Goal: Task Accomplishment & Management: Complete application form

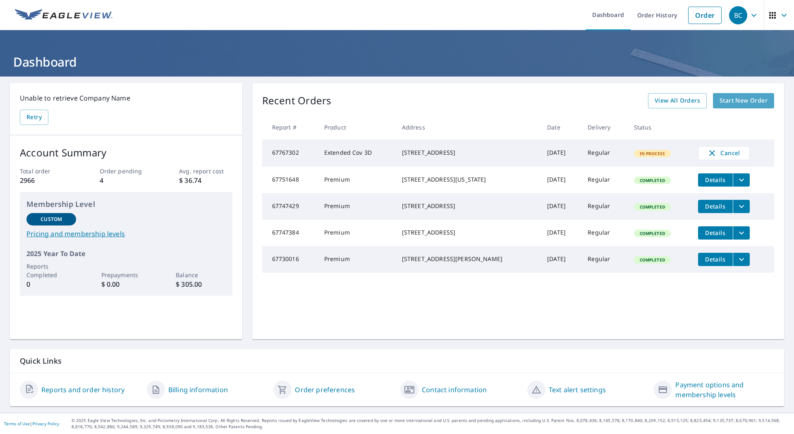
click at [748, 100] on span "Start New Order" at bounding box center [743, 101] width 48 height 10
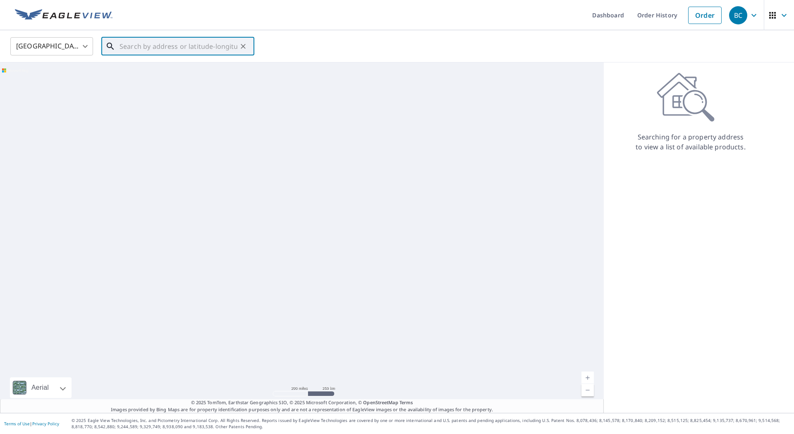
click at [160, 45] on input "text" at bounding box center [178, 46] width 118 height 23
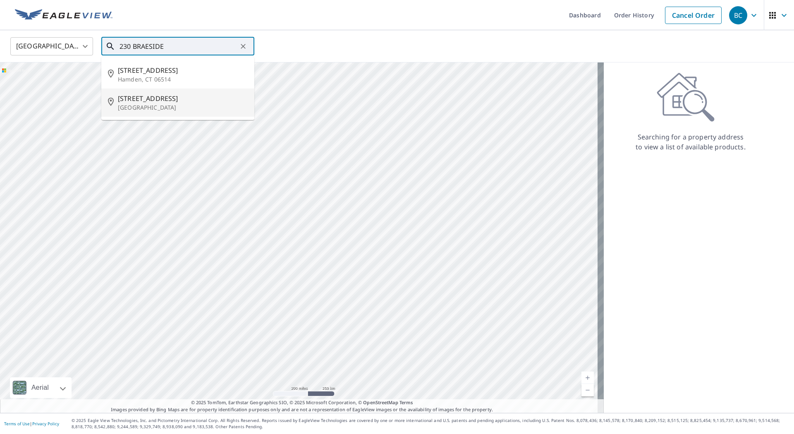
click at [144, 108] on p "[GEOGRAPHIC_DATA]" at bounding box center [183, 107] width 130 height 8
type input "[STREET_ADDRESS]"
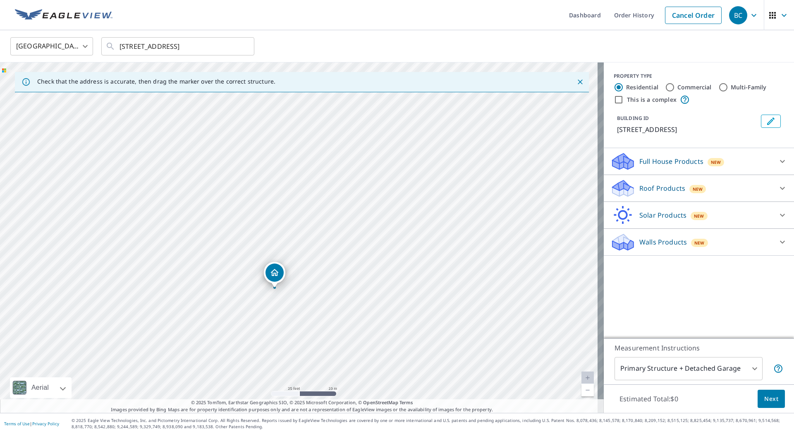
drag, startPoint x: 306, startPoint y: 264, endPoint x: 301, endPoint y: 141, distance: 123.3
click at [301, 141] on div "[STREET_ADDRESS]" at bounding box center [302, 237] width 604 height 350
click at [662, 193] on p "Roof Products" at bounding box center [662, 188] width 46 height 10
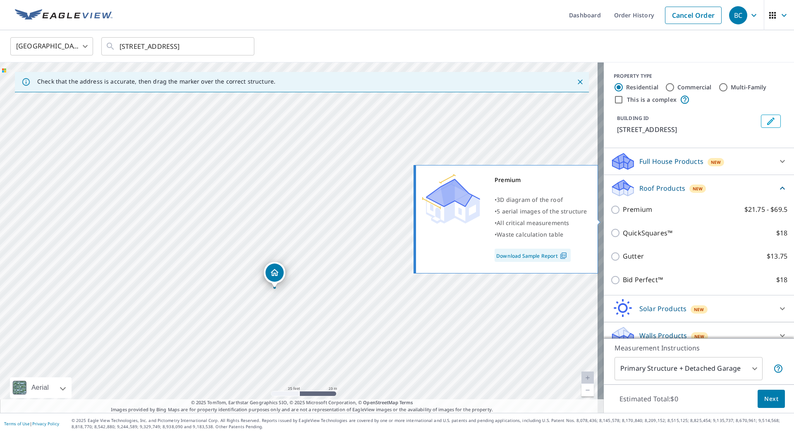
click at [626, 215] on p "Premium" at bounding box center [637, 209] width 29 height 10
click at [623, 215] on input "Premium $21.75 - $69.5" at bounding box center [616, 210] width 12 height 10
checkbox input "true"
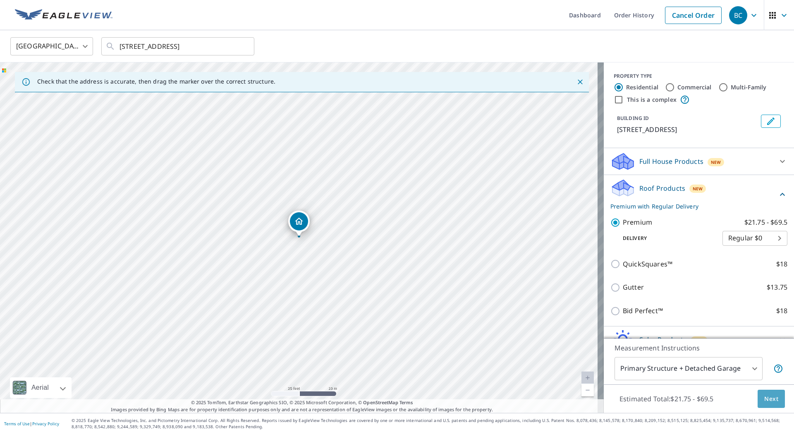
click at [767, 399] on span "Next" at bounding box center [771, 399] width 14 height 10
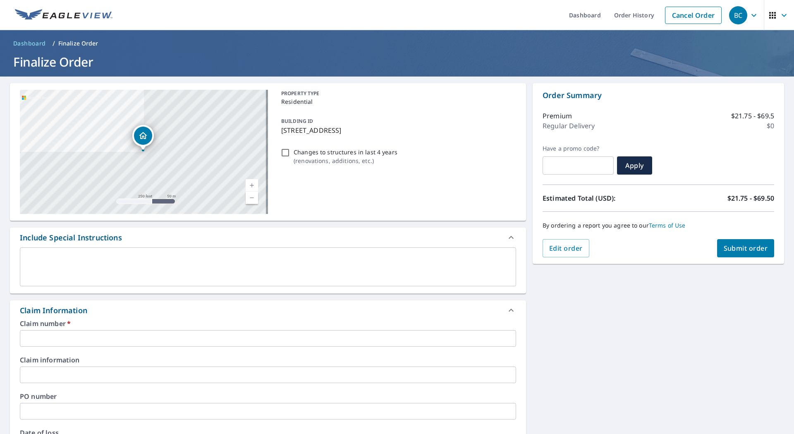
click at [127, 342] on input "text" at bounding box center [268, 338] width 496 height 17
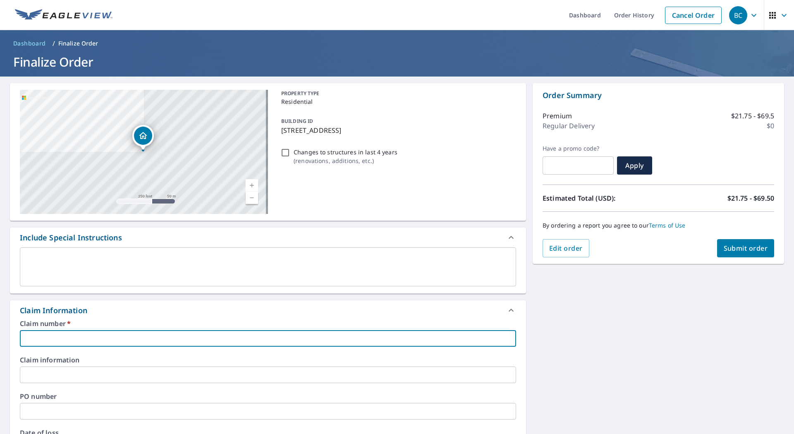
type input "3"
checkbox input "true"
type input "36"
checkbox input "true"
type input "360"
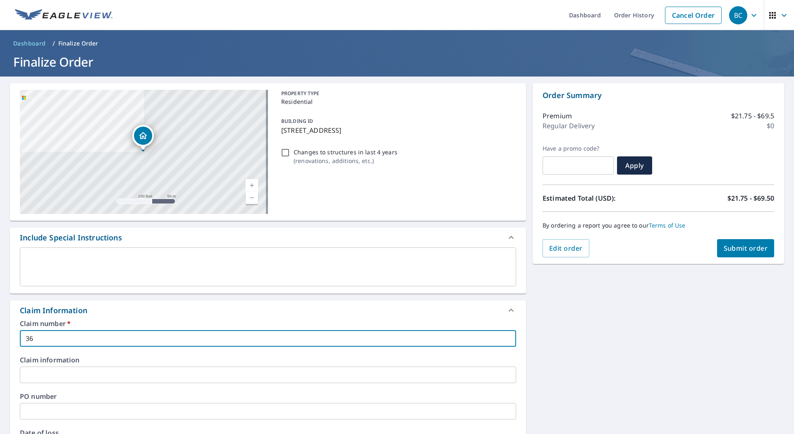
checkbox input "true"
type input "3601"
checkbox input "true"
type input "36013"
checkbox input "true"
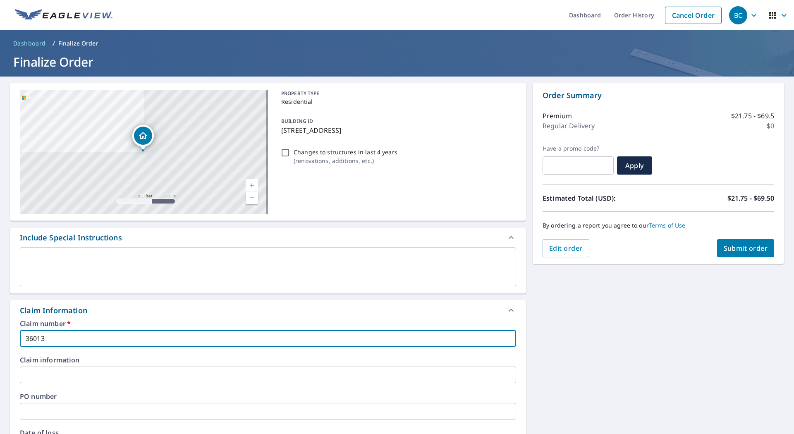
type input "360130"
checkbox input "true"
type input "3601309"
checkbox input "true"
type input "3601309"
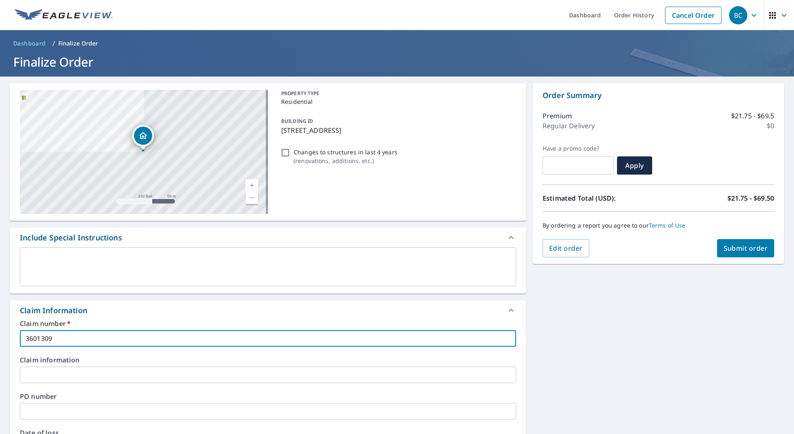
click at [109, 372] on input "text" at bounding box center [268, 374] width 496 height 17
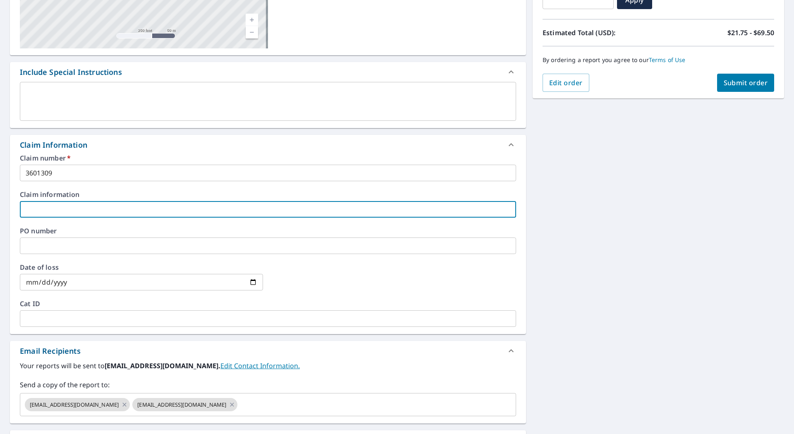
scroll to position [207, 0]
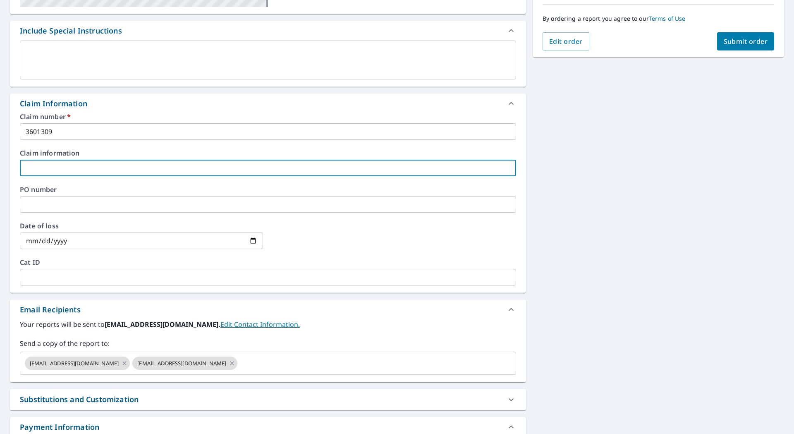
click at [105, 164] on input "text" at bounding box center [268, 168] width 496 height 17
type input "D"
checkbox input "true"
type input "DE"
checkbox input "true"
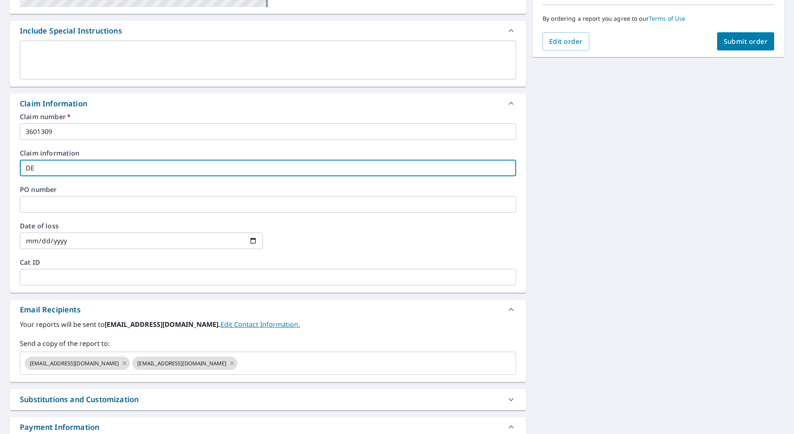
type input "DEC"
checkbox input "true"
type input "DECK"
checkbox input "true"
type input "DECKE"
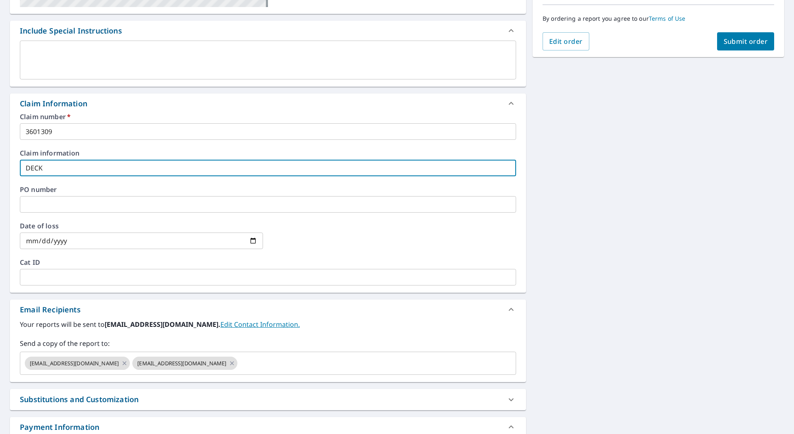
checkbox input "true"
type input "[PERSON_NAME]"
checkbox input "true"
type input "[PERSON_NAME]"
checkbox input "true"
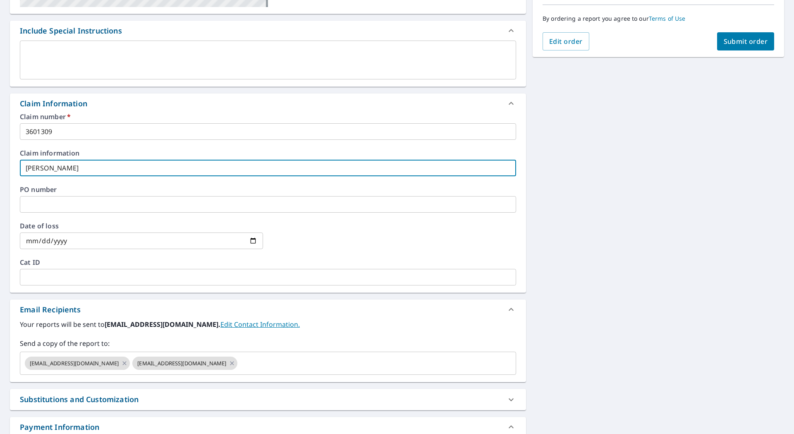
type input "[PERSON_NAME] CONSTRUCTION"
checkbox input "true"
click at [26, 203] on input "text" at bounding box center [268, 204] width 496 height 17
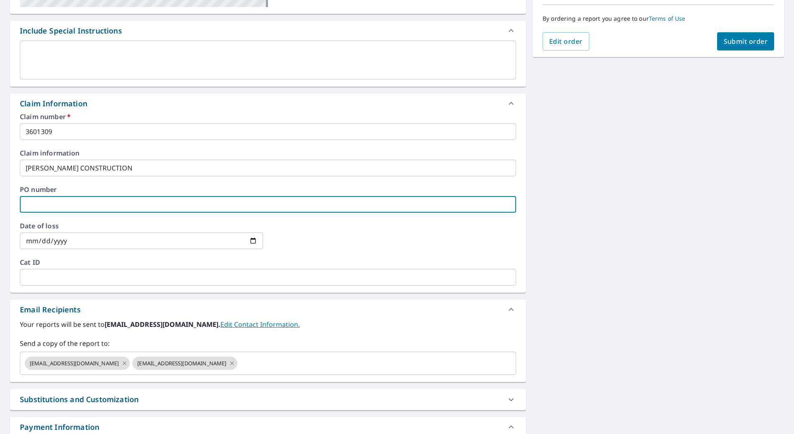
type input "3"
checkbox input "true"
type input "36"
checkbox input "true"
type input "360"
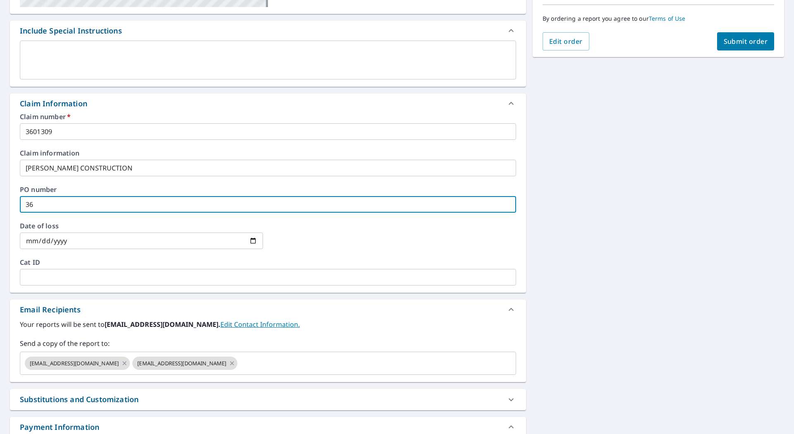
checkbox input "true"
type input "3601"
checkbox input "true"
type input "36013"
checkbox input "true"
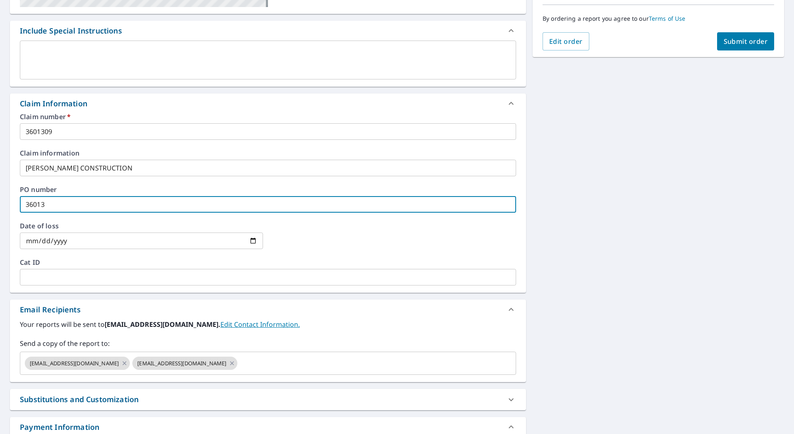
type input "360130"
checkbox input "true"
type input "3601309"
checkbox input "true"
type input "3601309"
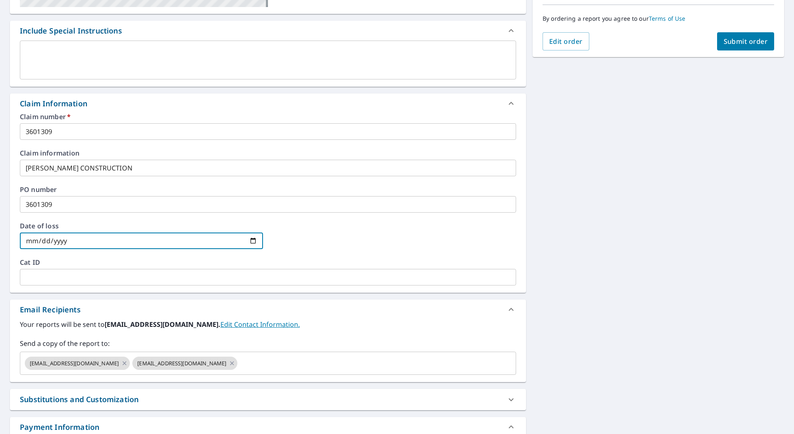
click at [254, 241] on input "date" at bounding box center [141, 240] width 243 height 17
type input "[DATE]"
checkbox input "true"
type input "[DATE]"
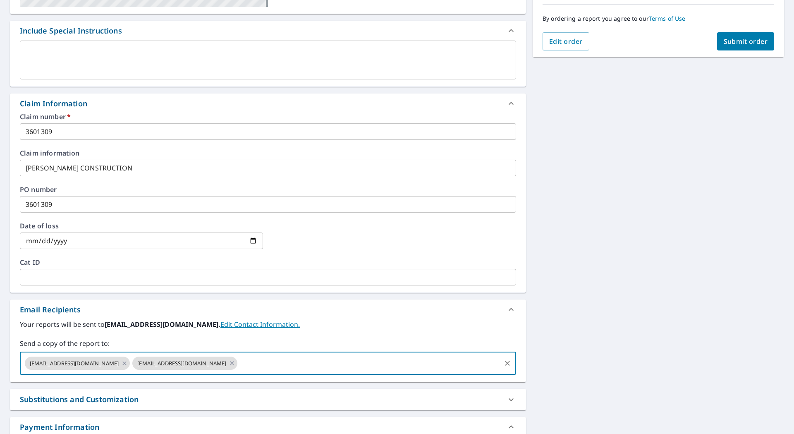
click at [239, 367] on input "text" at bounding box center [369, 363] width 261 height 16
type input "[EMAIL_ADDRESS][DOMAIN_NAME]"
checkbox input "true"
paste input "[EMAIL_ADDRESS][DOMAIN_NAME]"
type input "[EMAIL_ADDRESS][DOMAIN_NAME]"
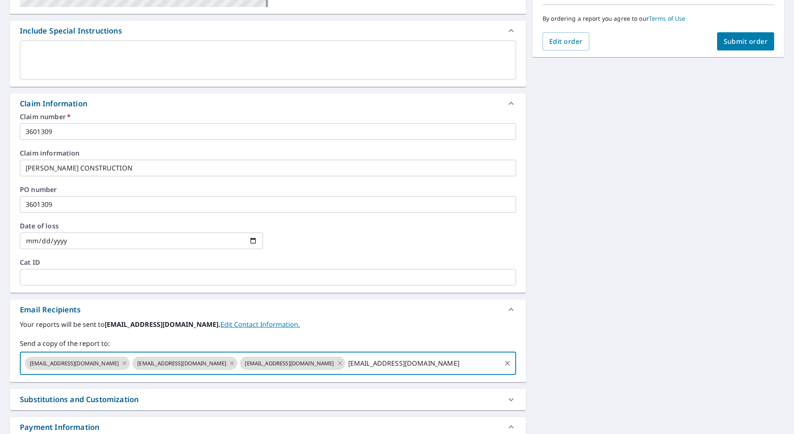
checkbox input "true"
type input "[EMAIL_ADDRESS][DOMAIN_NAME]"
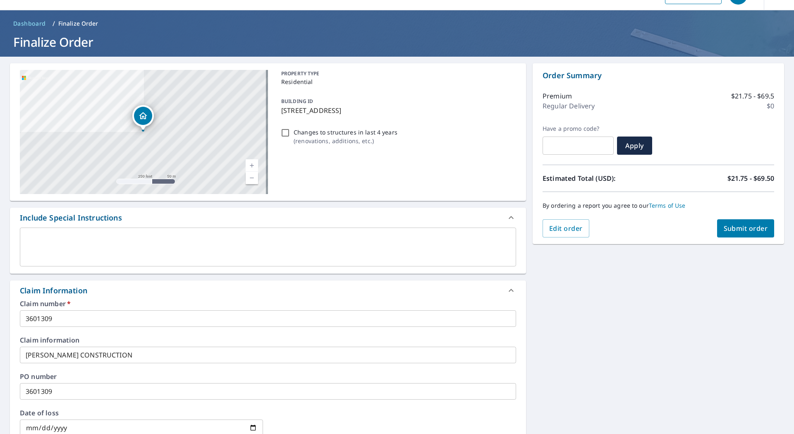
scroll to position [0, 0]
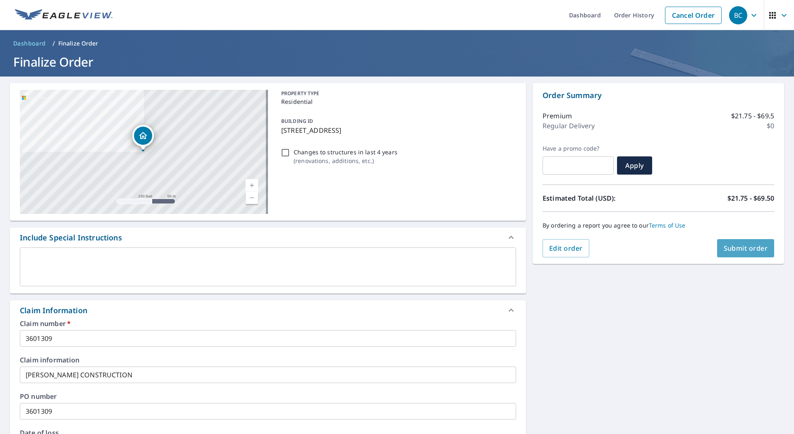
click at [737, 252] on span "Submit order" at bounding box center [746, 248] width 44 height 9
checkbox input "true"
